Goal: Information Seeking & Learning: Check status

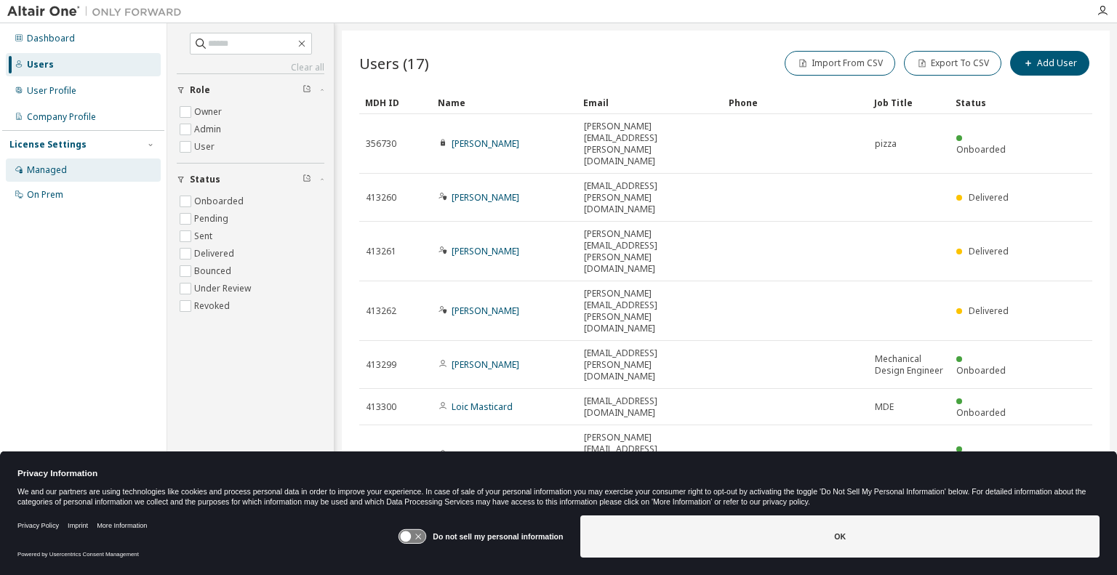
click at [36, 164] on div "Managed" at bounding box center [47, 170] width 40 height 12
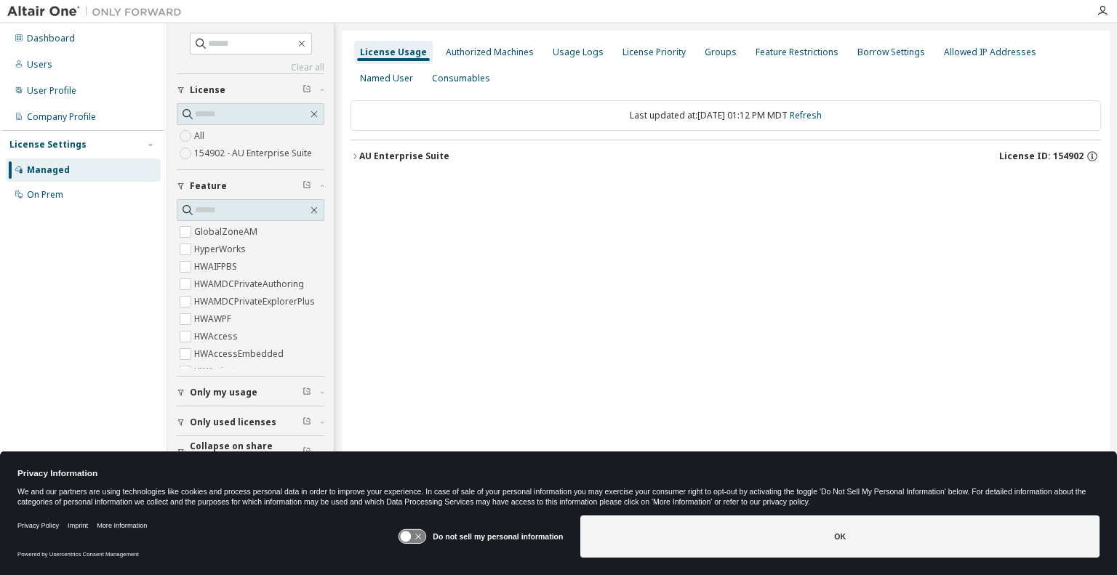
click at [402, 164] on button "AU Enterprise Suite License ID: 154902" at bounding box center [726, 156] width 751 height 32
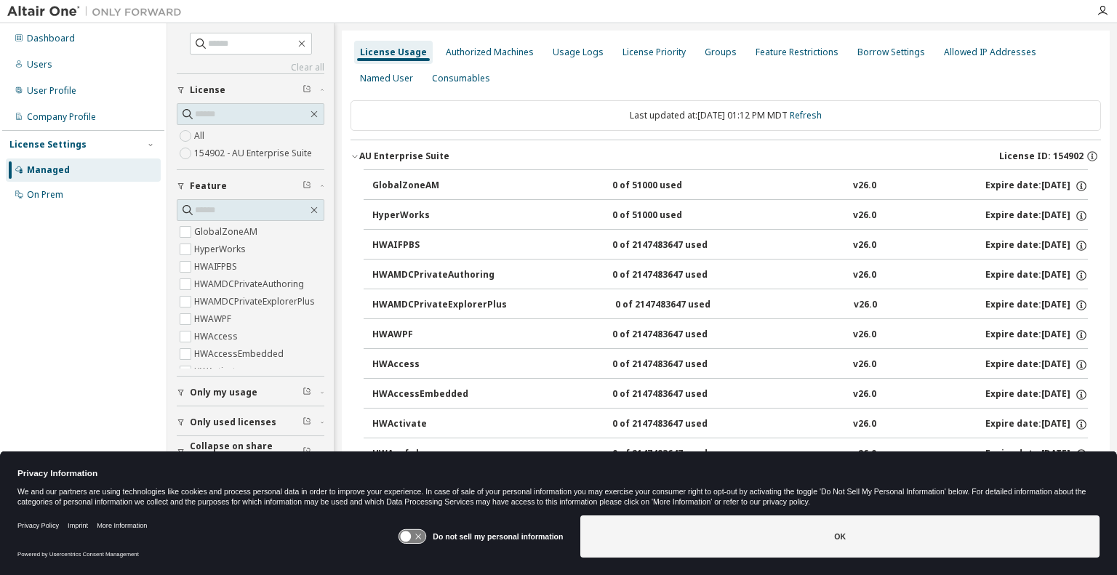
click at [399, 57] on div "License Usage" at bounding box center [393, 53] width 67 height 12
click at [76, 36] on div "Dashboard" at bounding box center [83, 38] width 155 height 23
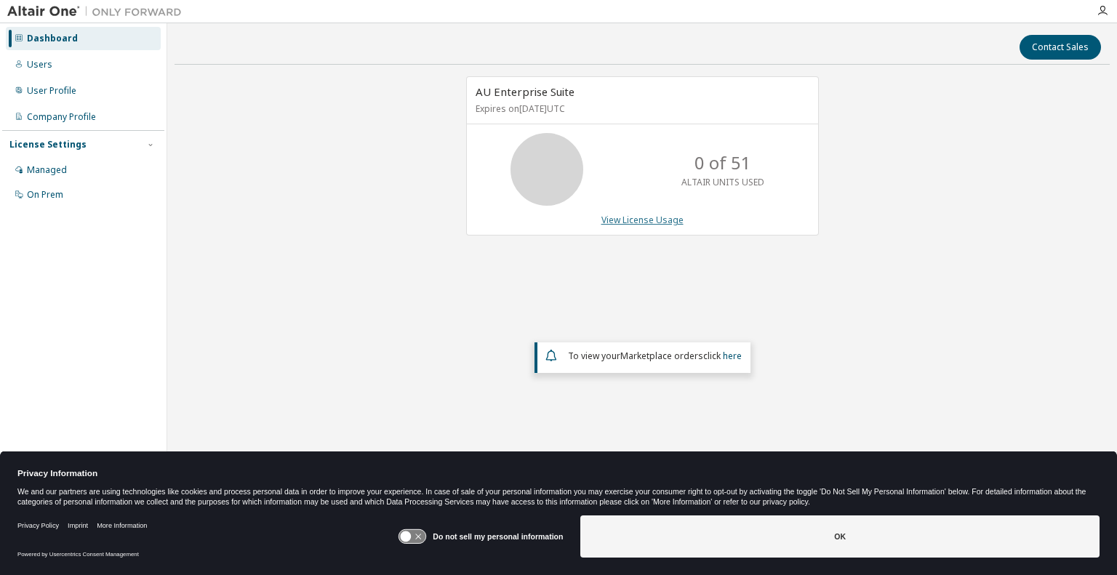
click at [658, 218] on link "View License Usage" at bounding box center [643, 220] width 82 height 12
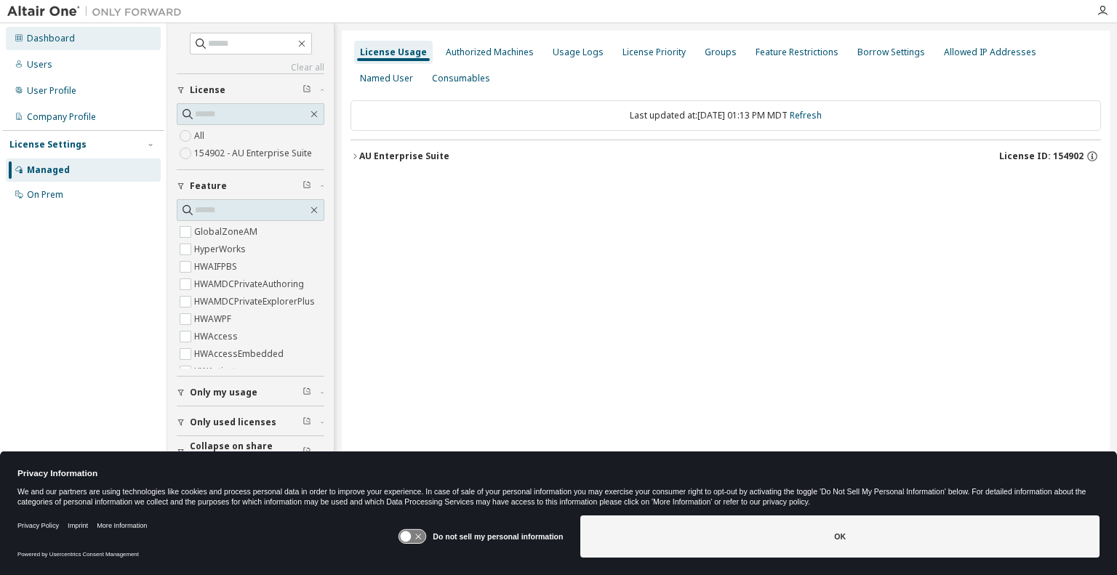
click at [67, 47] on div "Dashboard" at bounding box center [83, 38] width 155 height 23
